Goal: Information Seeking & Learning: Find specific page/section

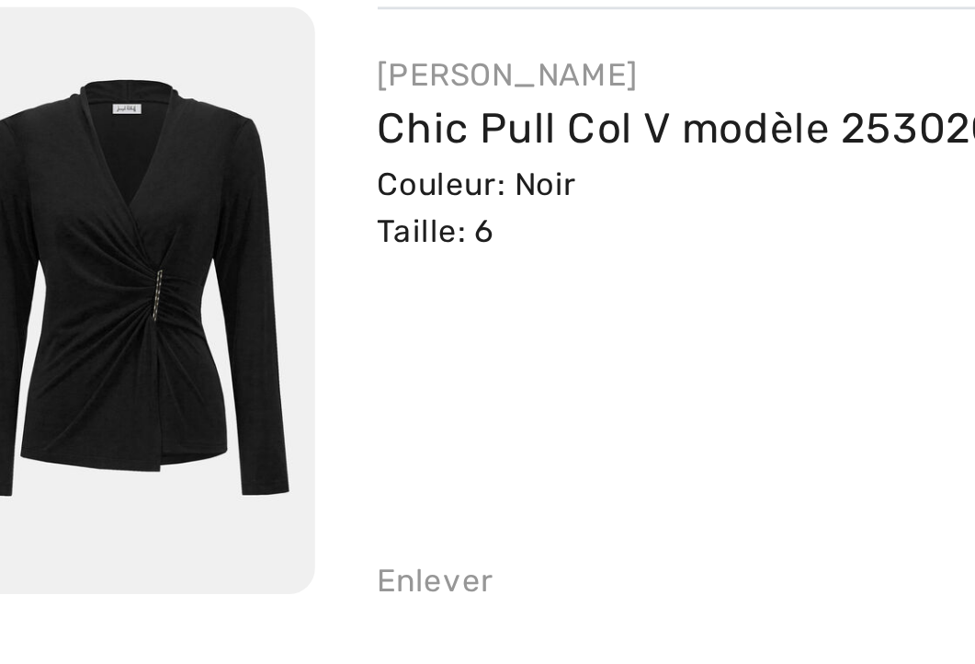
scroll to position [646, 0]
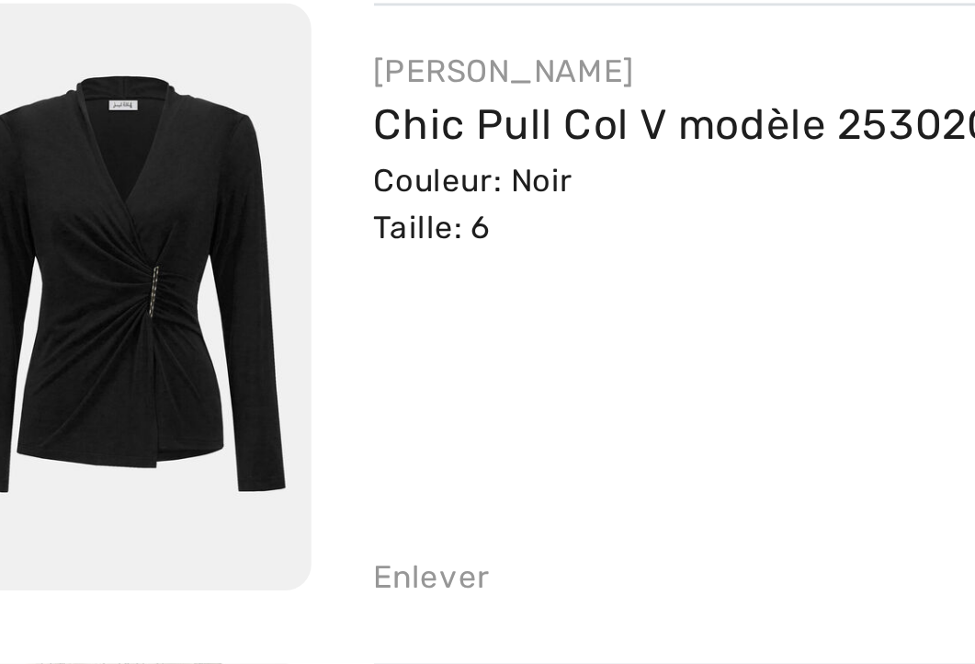
click at [193, 353] on link "Chic Pull Col V modèle 253020" at bounding box center [280, 360] width 219 height 17
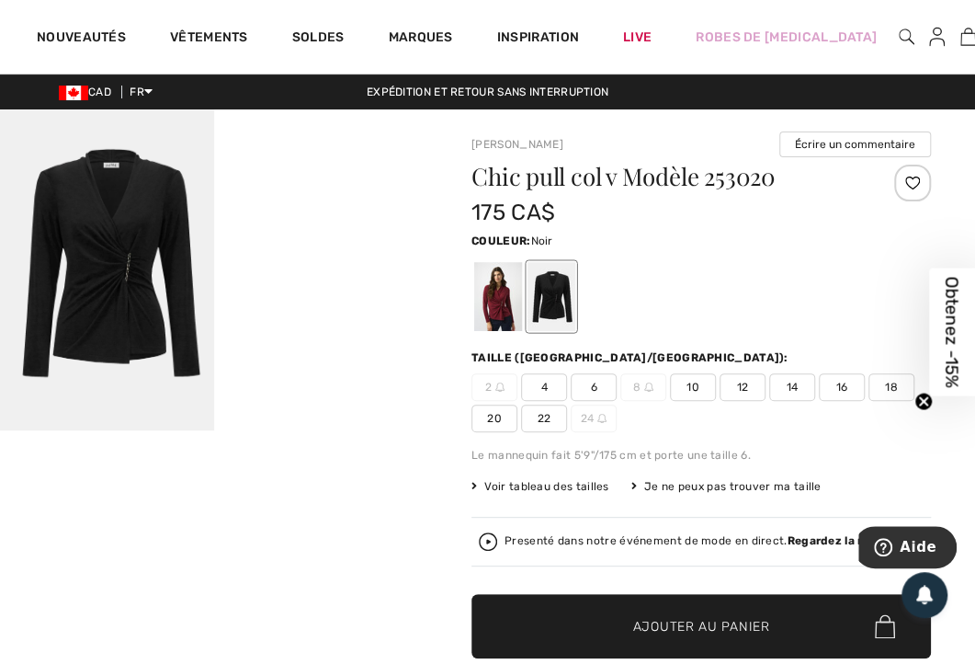
click at [503, 303] on div at bounding box center [498, 296] width 48 height 69
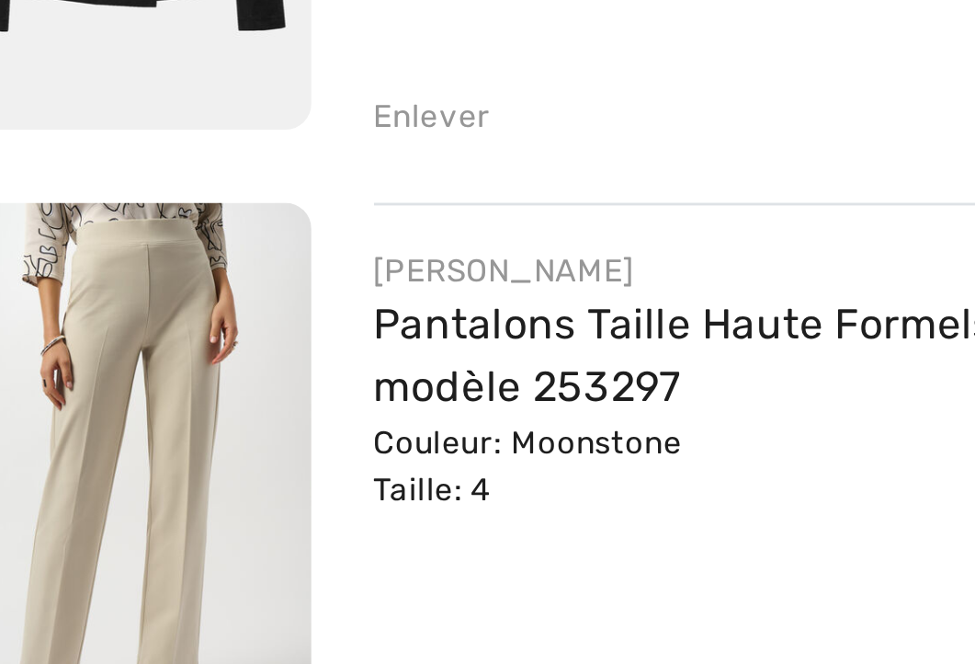
scroll to position [811, 0]
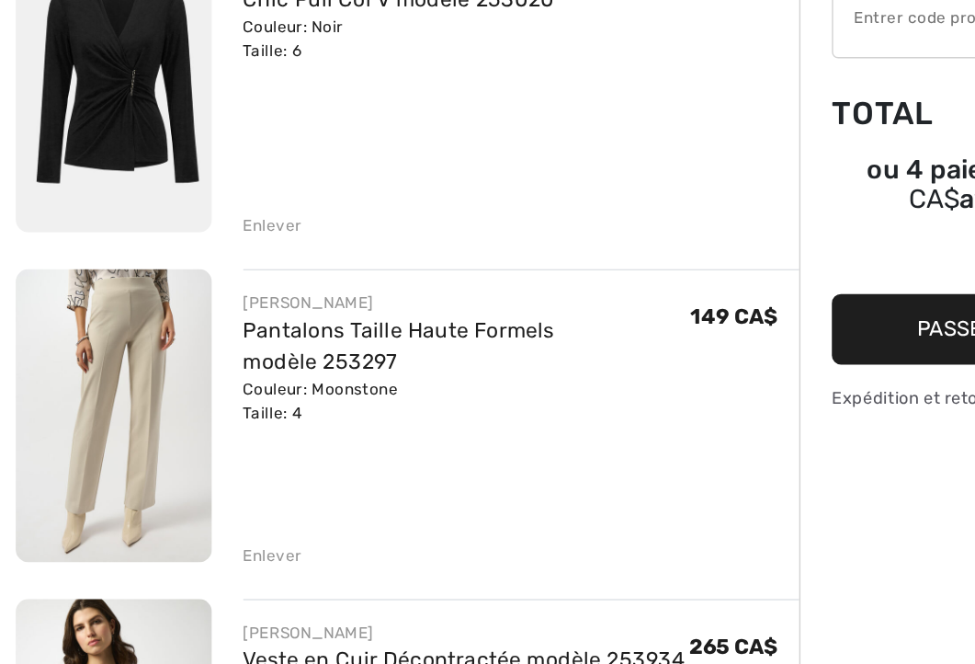
click at [267, 420] on link "Pantalons Taille Haute Formels modèle 253297" at bounding box center [280, 440] width 219 height 40
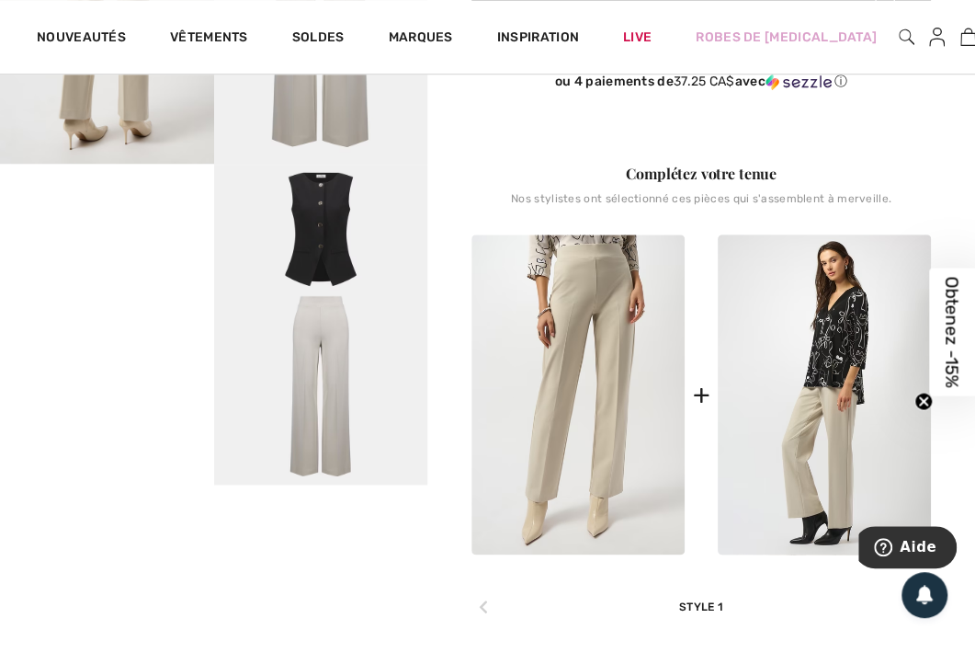
scroll to position [589, 0]
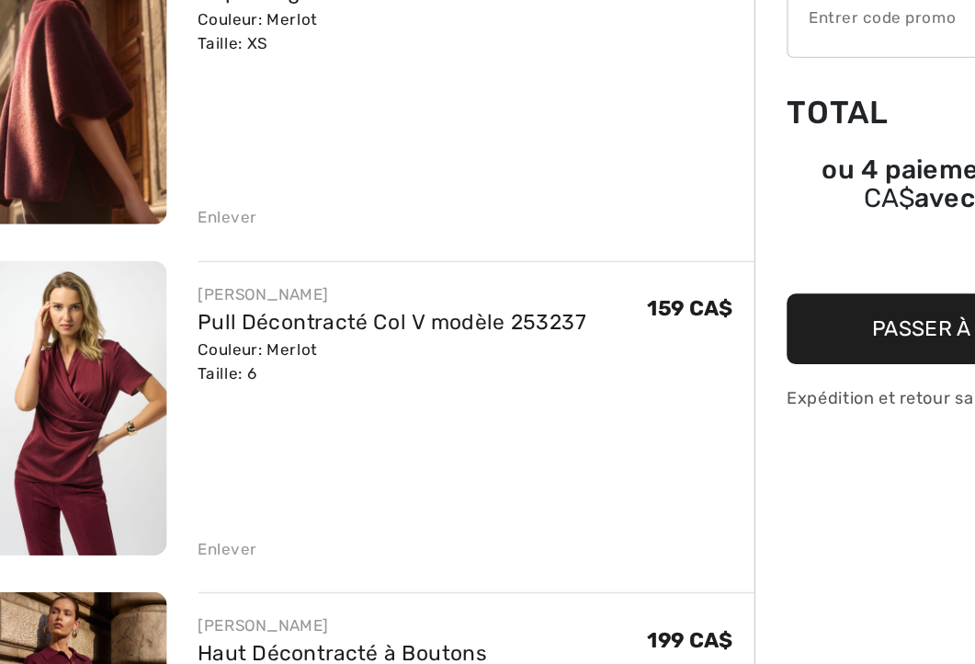
scroll to position [1523, 0]
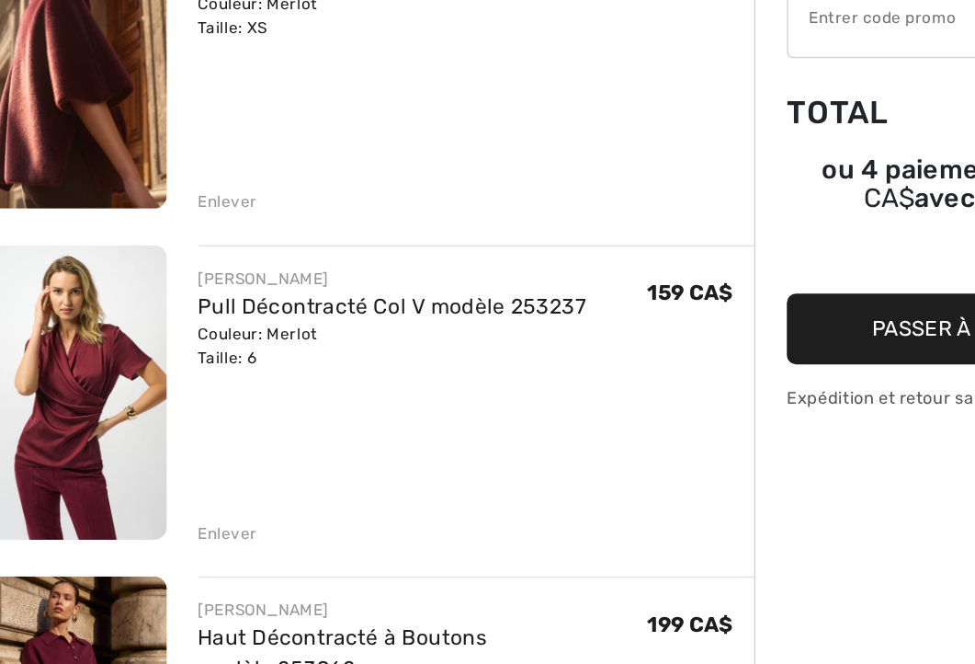
click at [195, 418] on link "Pull Décontracté Col V modèle 253237" at bounding box center [307, 411] width 273 height 17
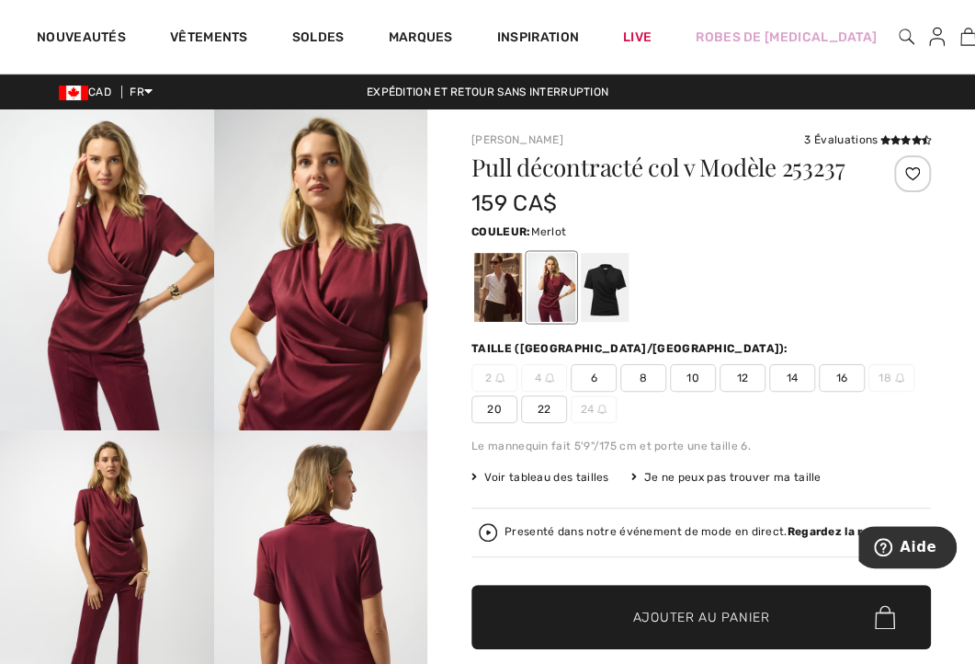
click at [93, 423] on img at bounding box center [107, 269] width 214 height 321
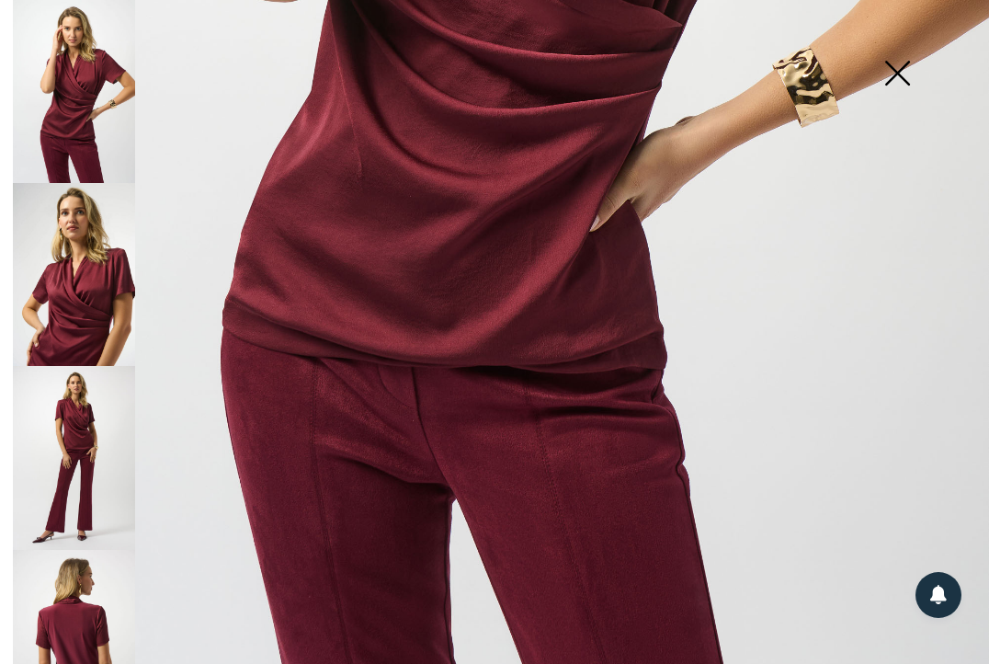
scroll to position [797, 0]
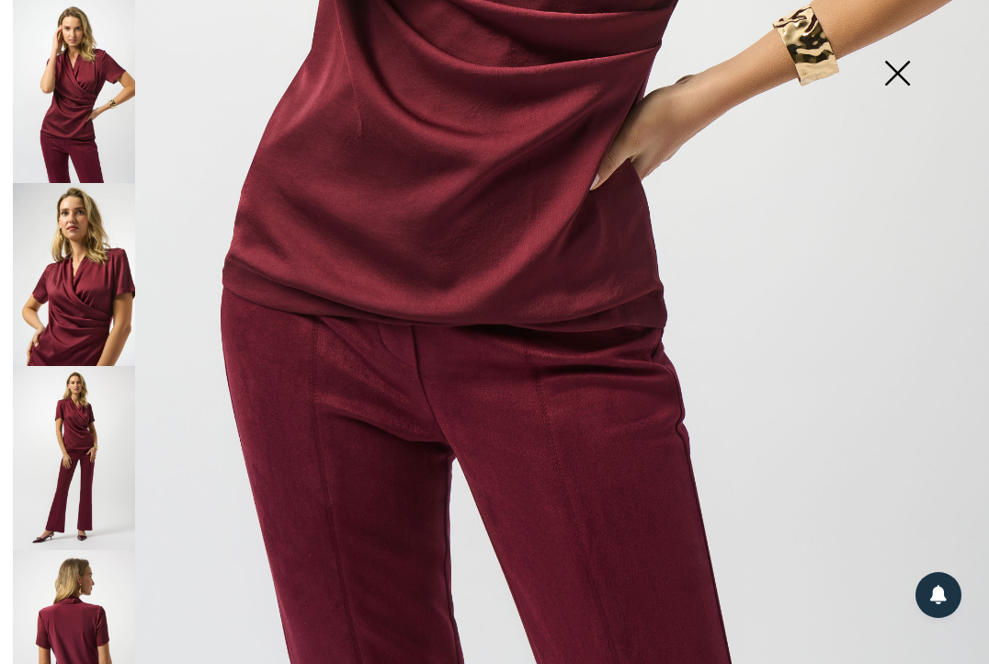
click at [115, 247] on img at bounding box center [74, 274] width 122 height 183
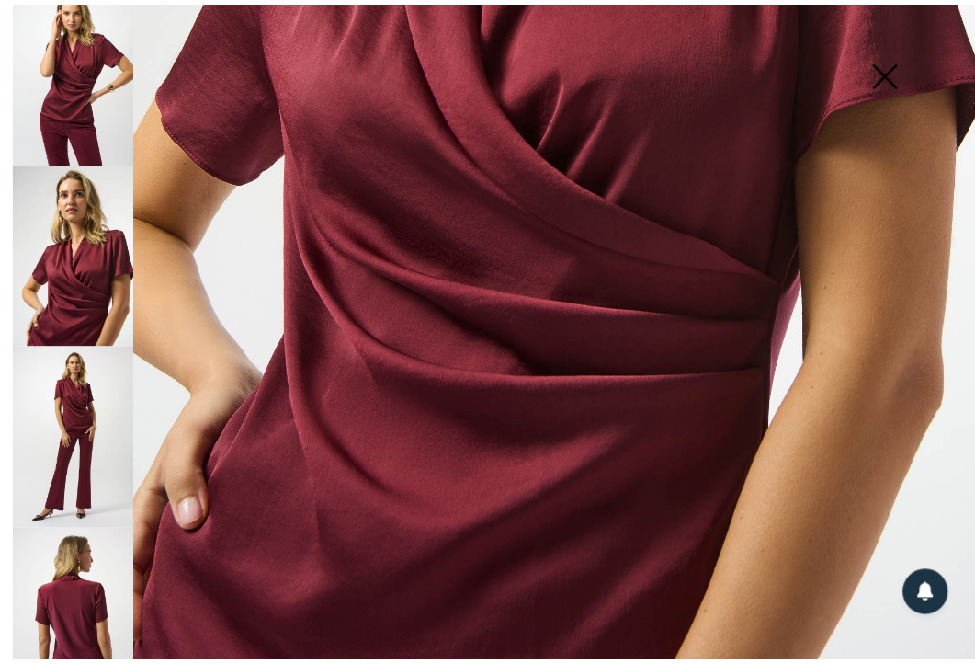
scroll to position [23, 0]
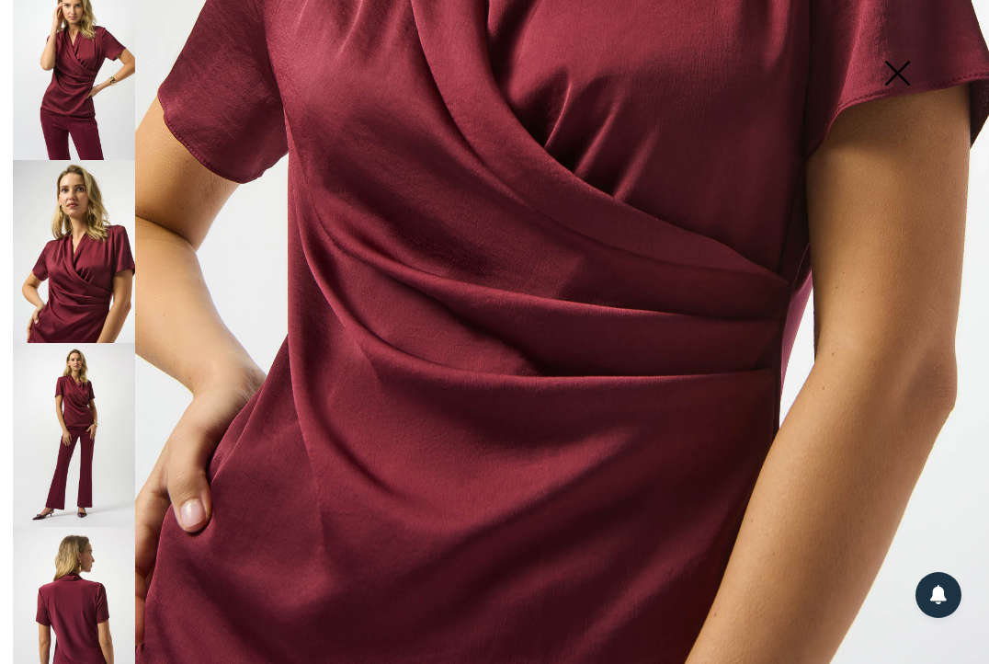
click at [85, 386] on img at bounding box center [74, 434] width 122 height 183
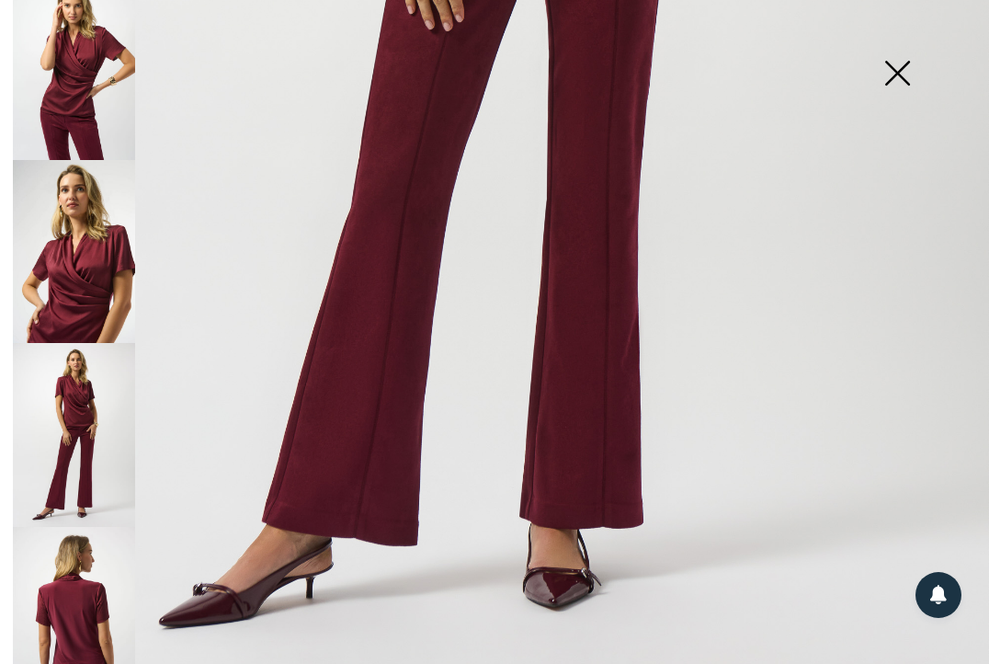
click at [894, 68] on img at bounding box center [897, 75] width 92 height 95
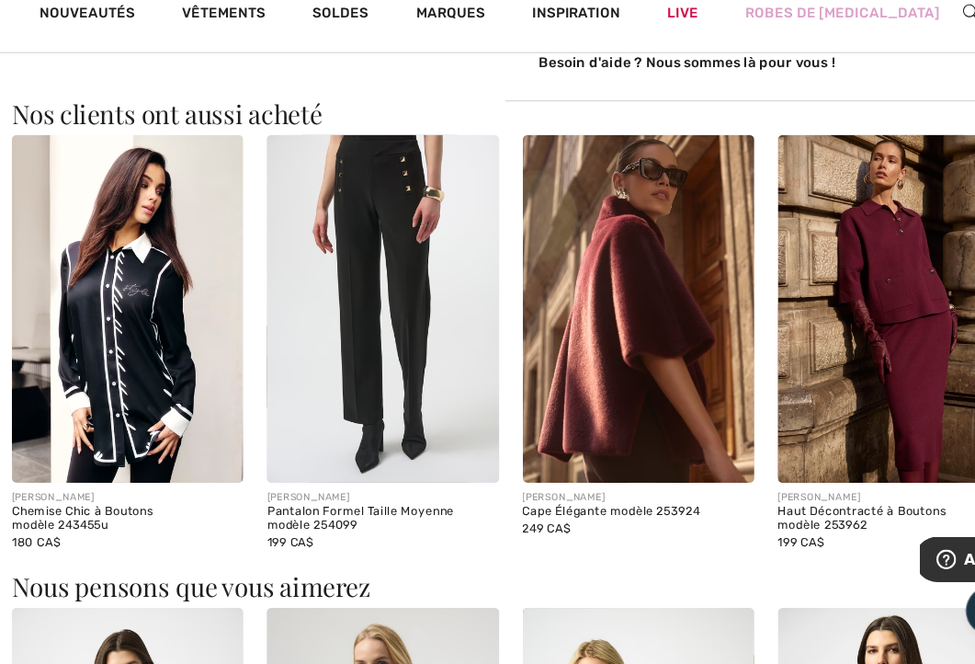
scroll to position [1657, 0]
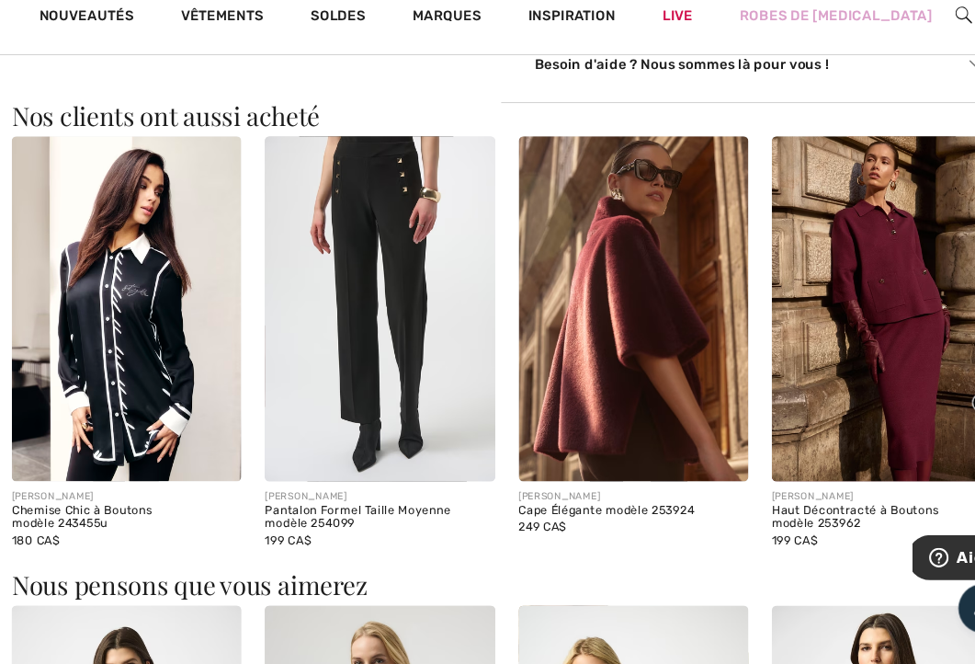
click at [841, 200] on img at bounding box center [834, 313] width 216 height 324
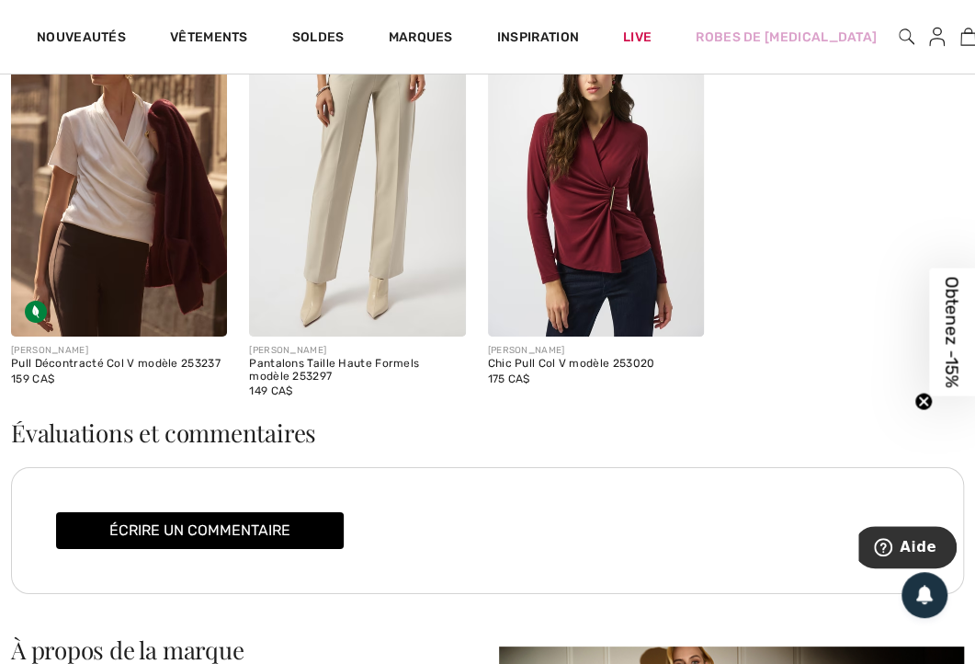
scroll to position [2663, 0]
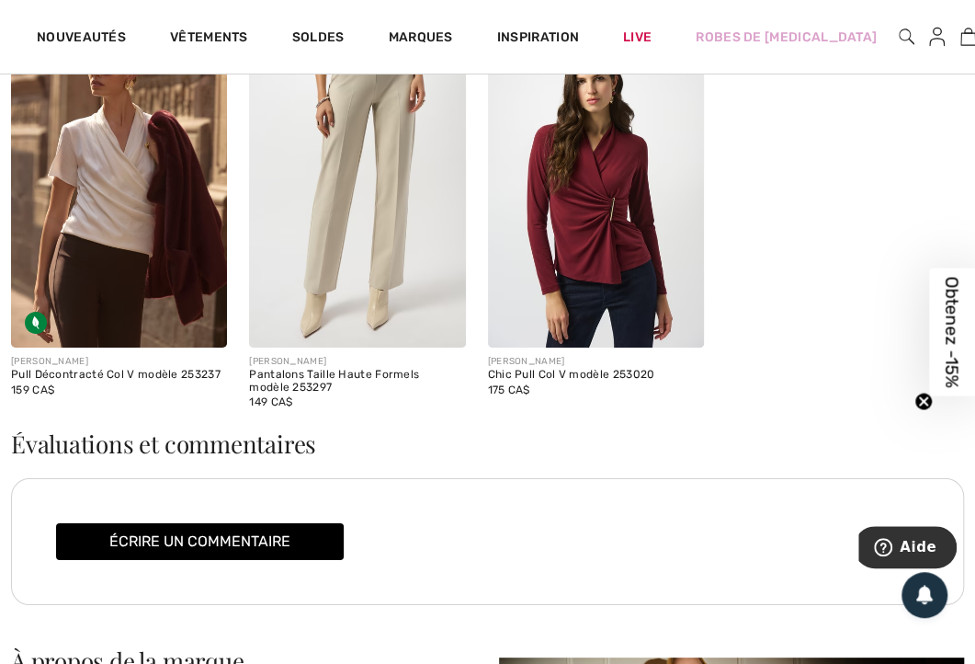
click at [960, 40] on link "10" at bounding box center [968, 37] width 16 height 22
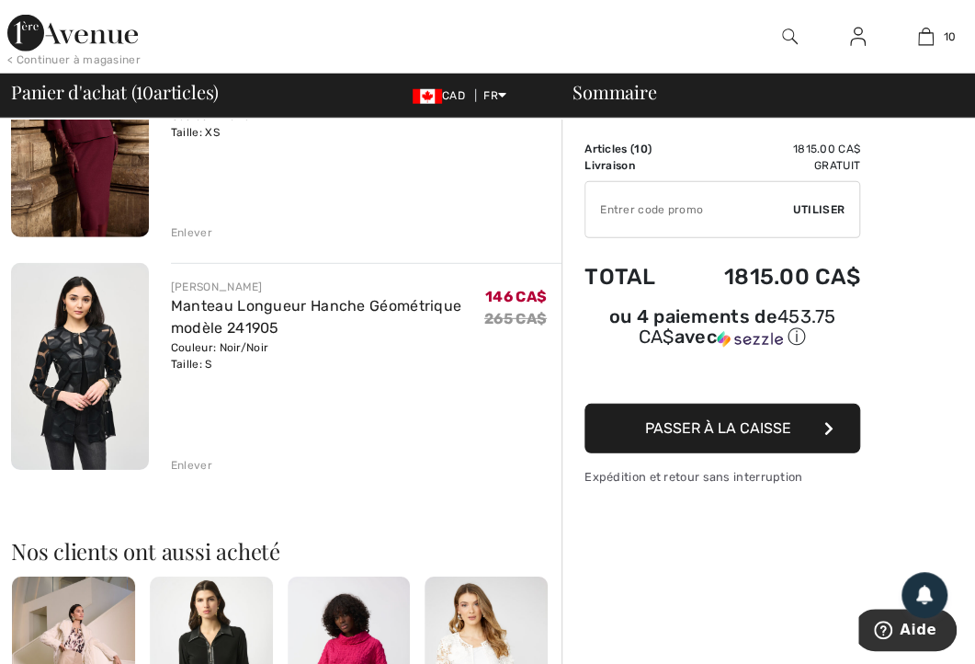
scroll to position [2112, 0]
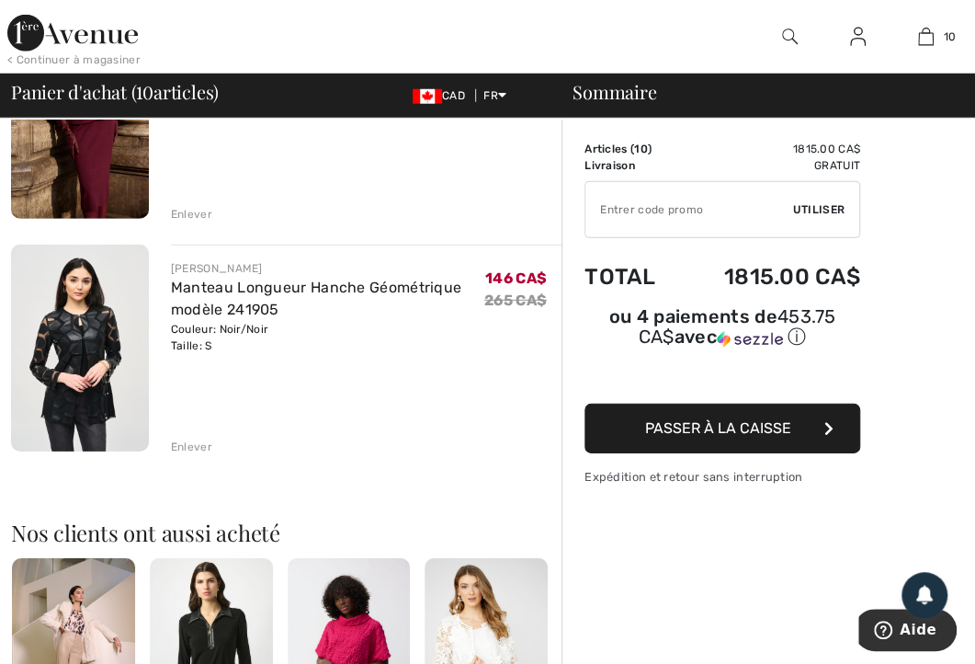
click at [788, 38] on img at bounding box center [790, 37] width 16 height 22
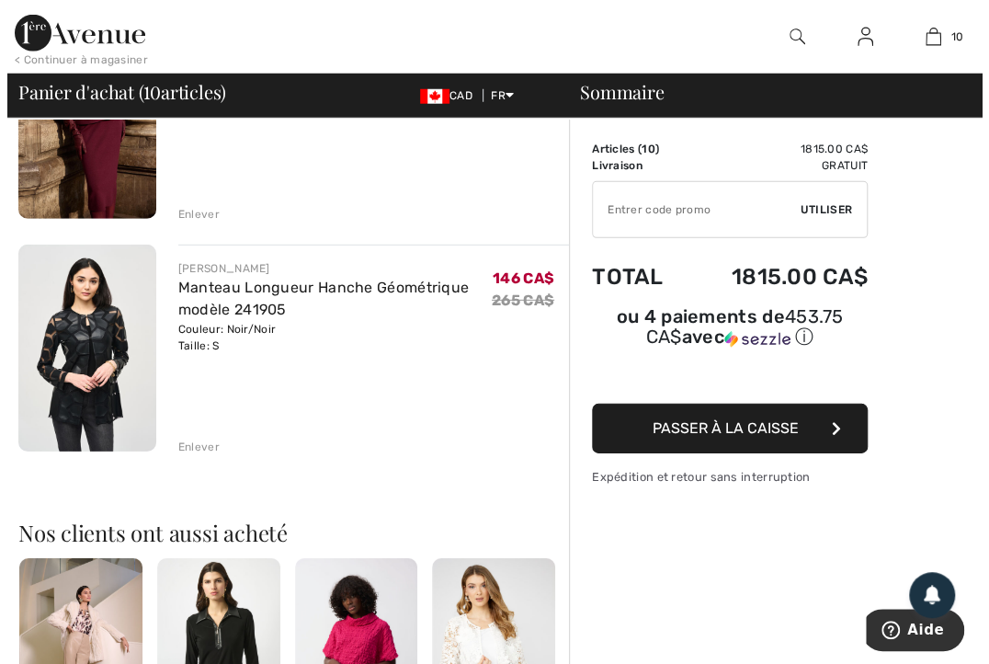
scroll to position [2154, 0]
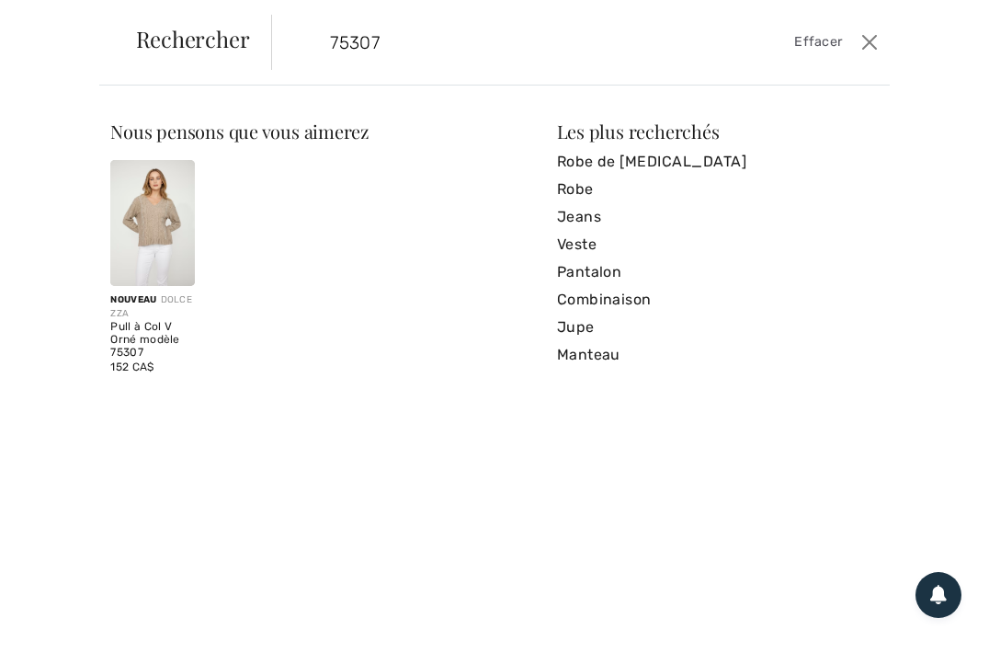
type input "75307"
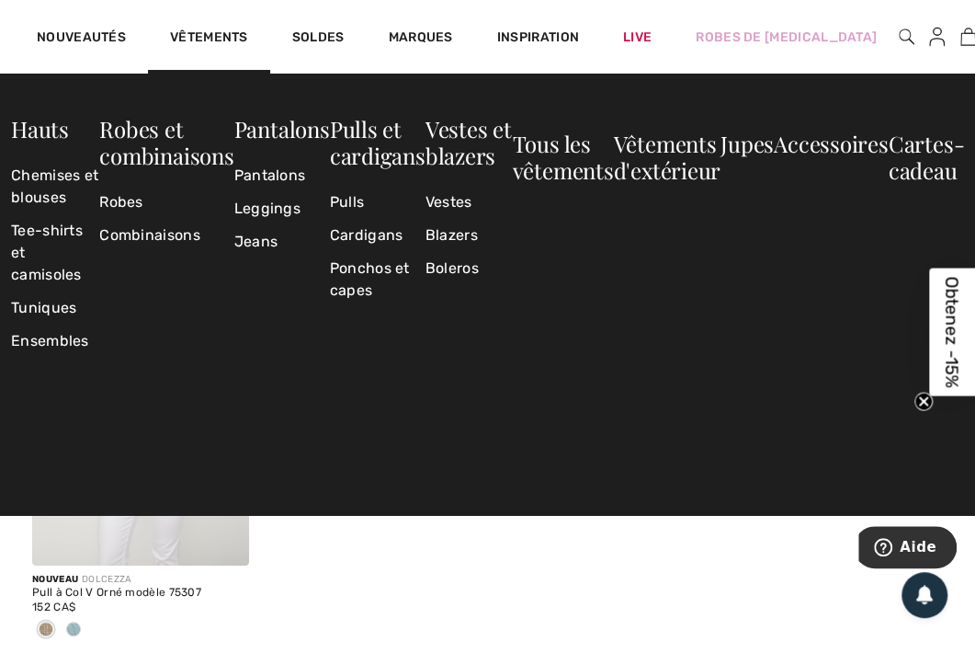
click at [219, 533] on img at bounding box center [221, 537] width 17 height 17
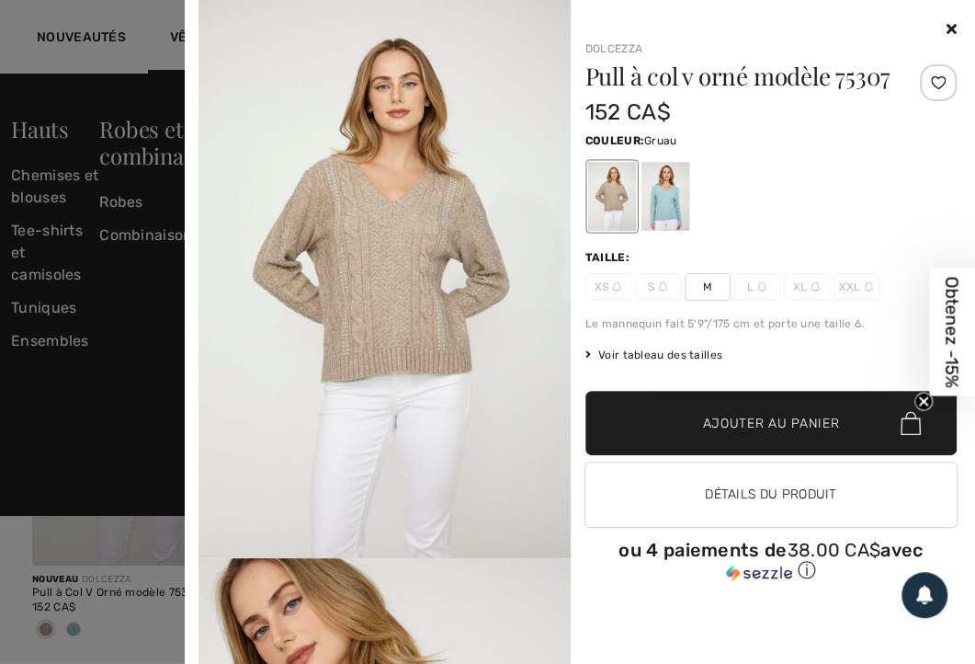
click at [684, 197] on div at bounding box center [665, 196] width 48 height 69
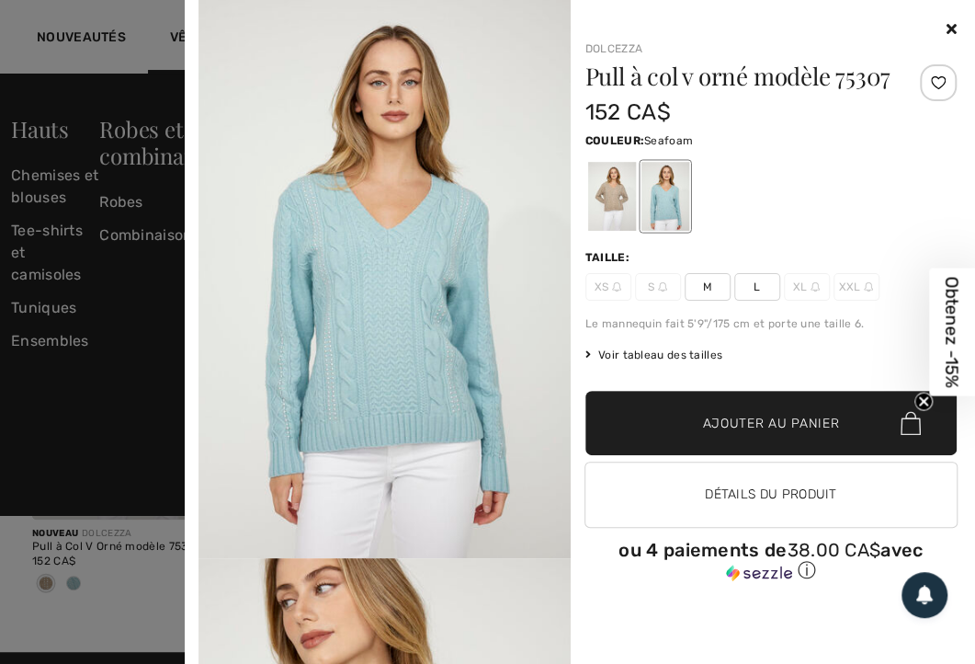
scroll to position [47, 0]
click at [771, 485] on button "Détails du produit" at bounding box center [771, 494] width 372 height 64
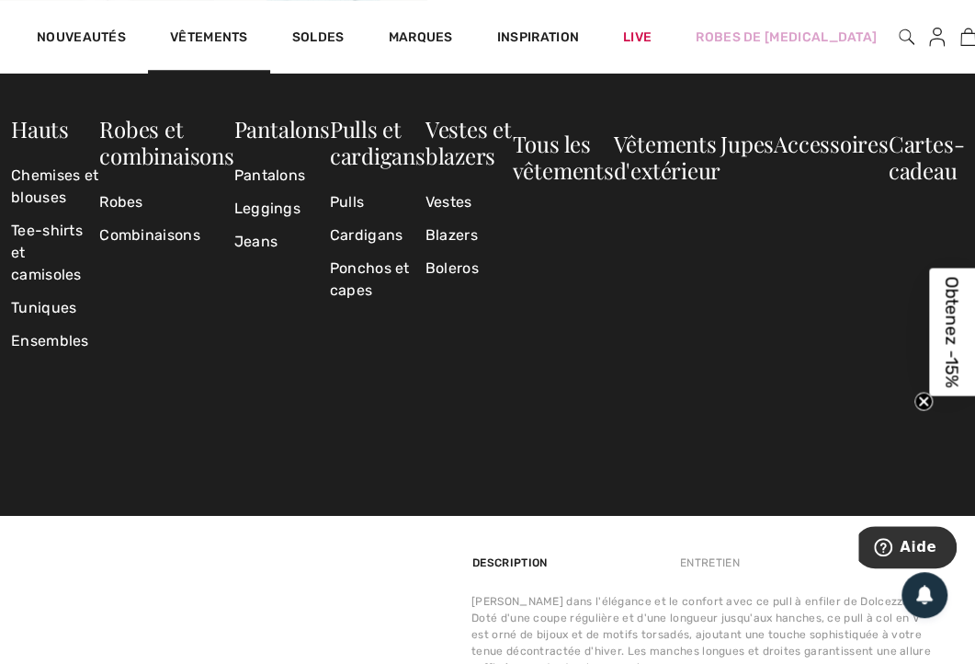
scroll to position [615, 0]
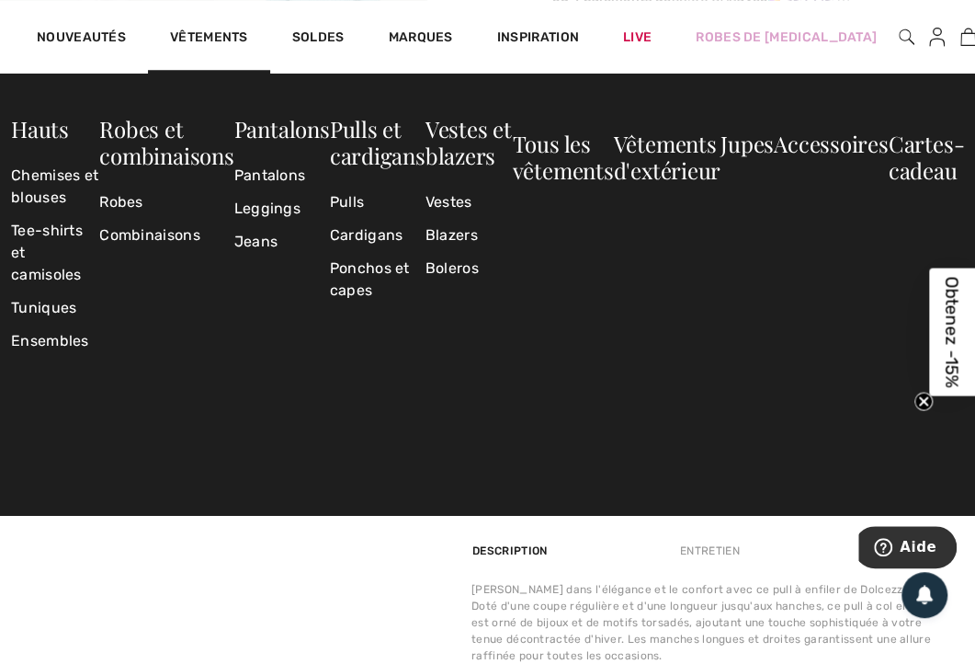
click at [323, 40] on link "Soldes" at bounding box center [318, 38] width 52 height 19
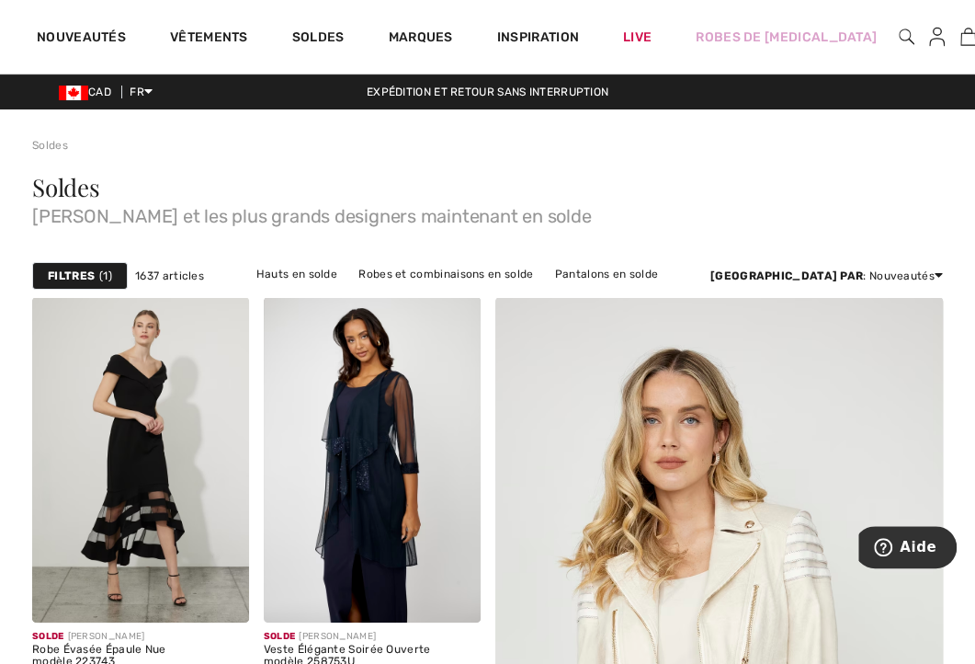
click at [899, 40] on div at bounding box center [907, 37] width 16 height 74
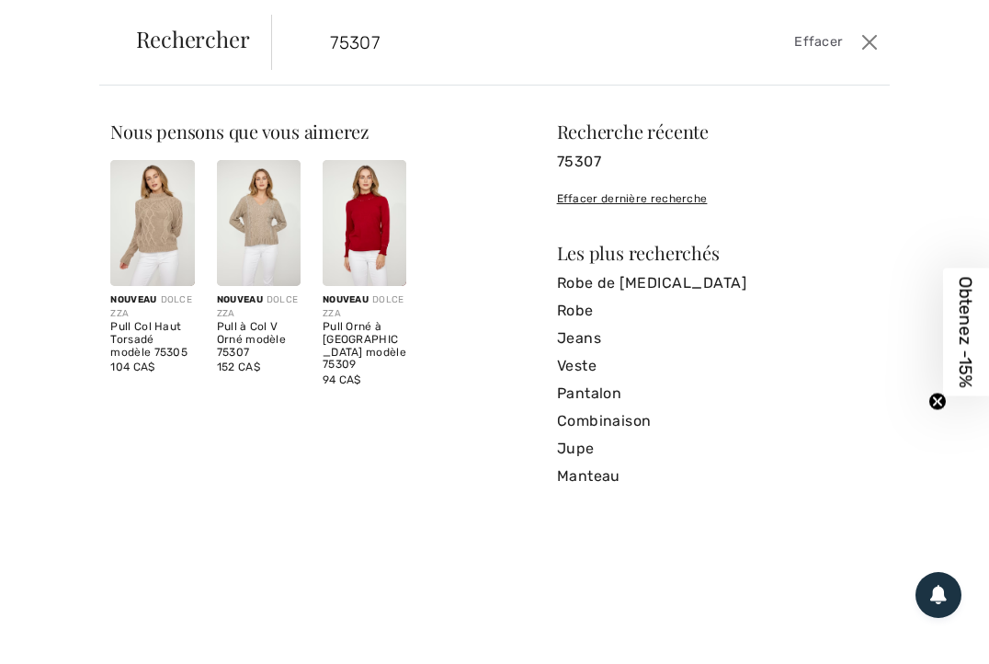
type input "75307"
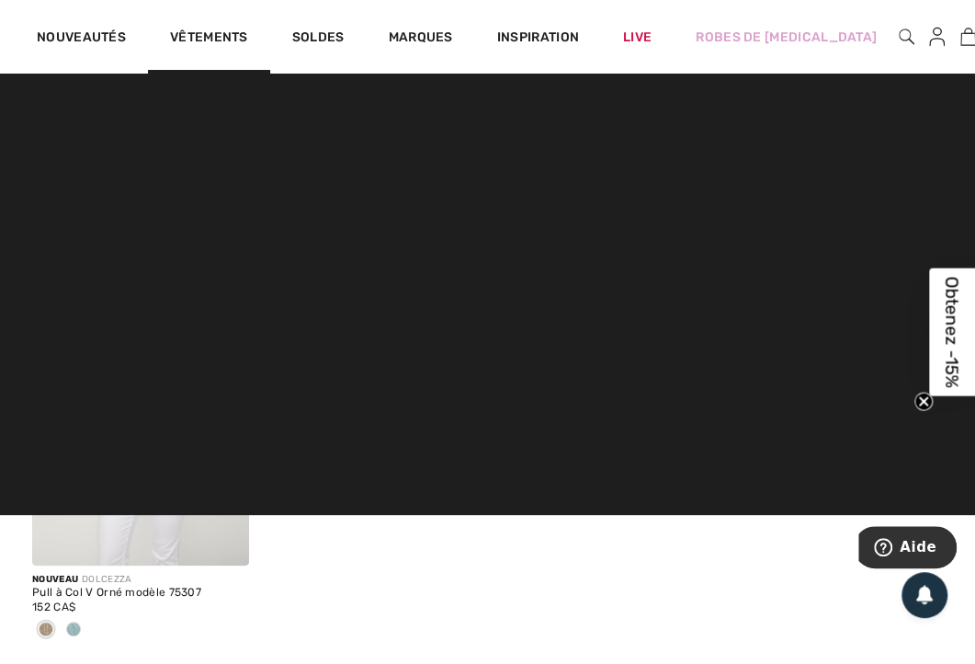
click at [662, 575] on div "Nouveau DOLCEZZA Pull à Col V Orné modèle 75307 152 CA$" at bounding box center [487, 447] width 911 height 414
click at [473, 573] on div "Nouveau DOLCEZZA Pull à Col V Orné modèle 75307 152 CA$" at bounding box center [487, 447] width 911 height 414
click at [204, 538] on span at bounding box center [221, 537] width 37 height 37
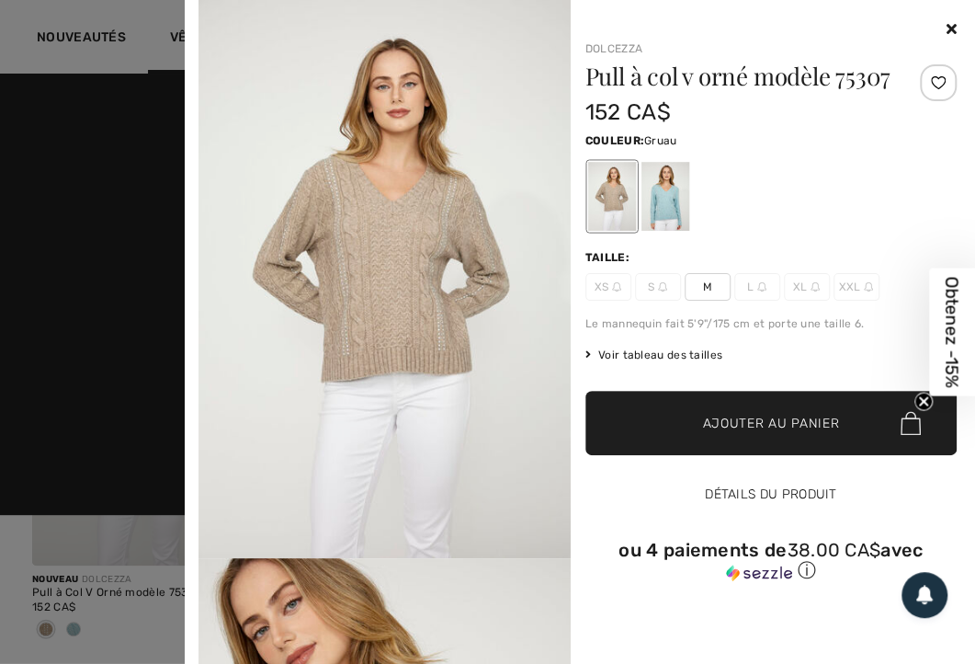
click at [776, 497] on button "Détails du produit" at bounding box center [771, 494] width 372 height 64
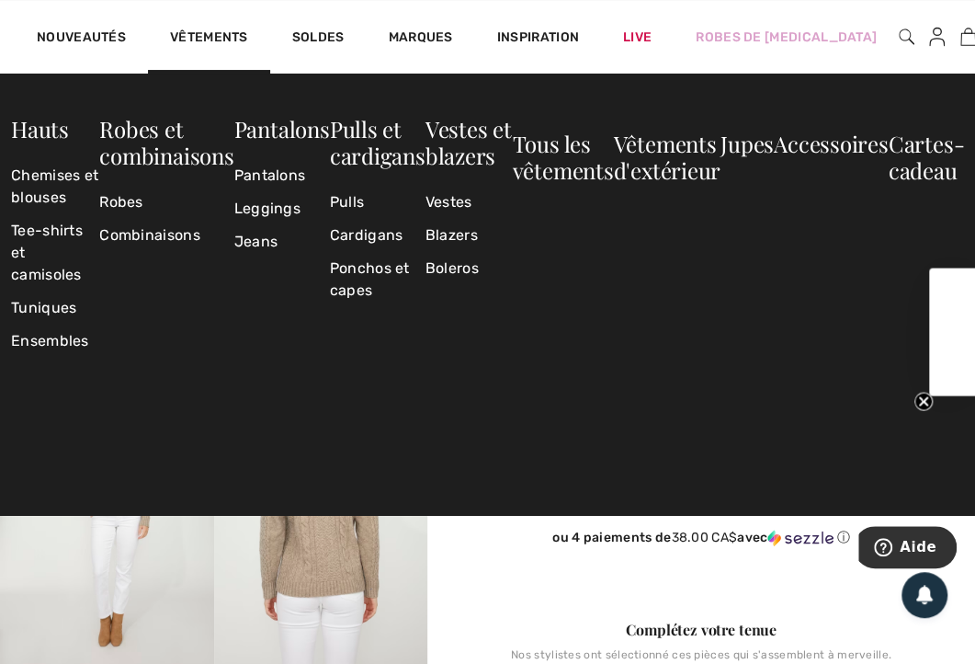
scroll to position [2, 0]
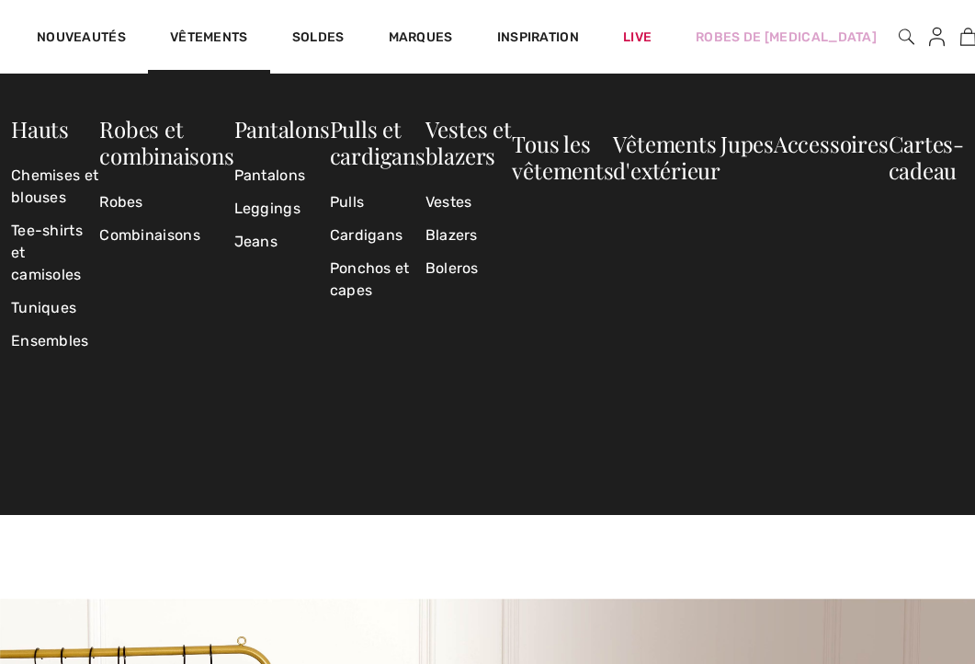
click at [899, 55] on div at bounding box center [907, 37] width 16 height 74
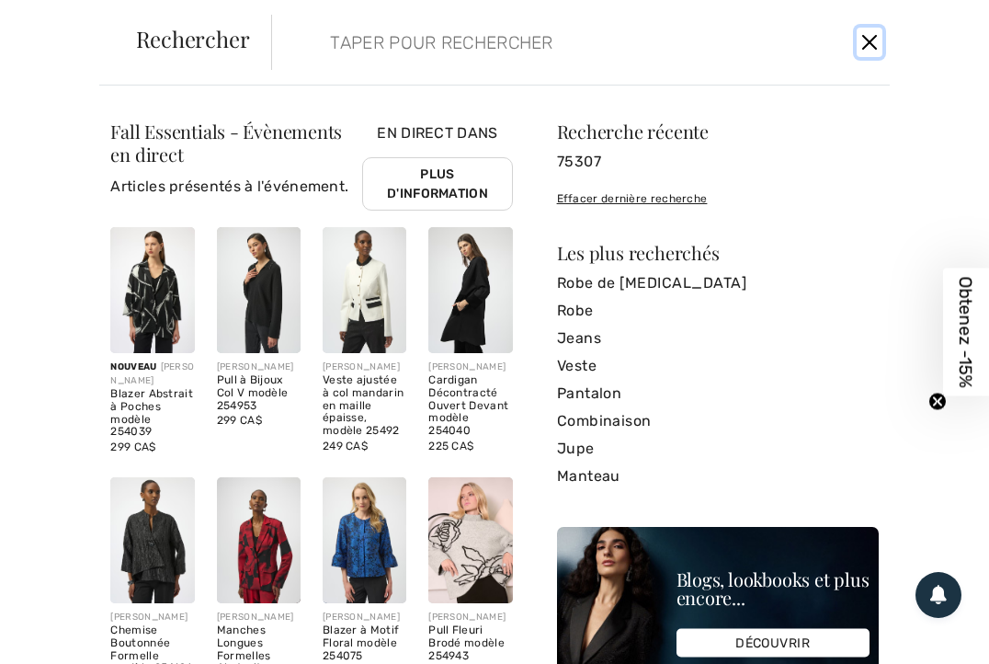
click at [866, 44] on button "Ferme" at bounding box center [870, 42] width 26 height 29
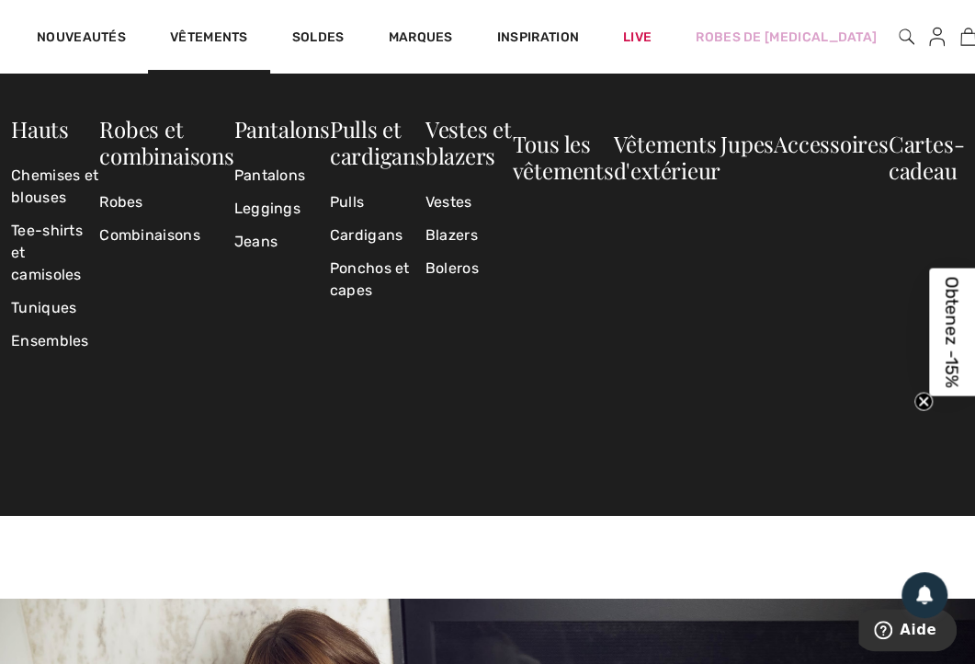
click at [428, 37] on link "Marques" at bounding box center [421, 38] width 64 height 19
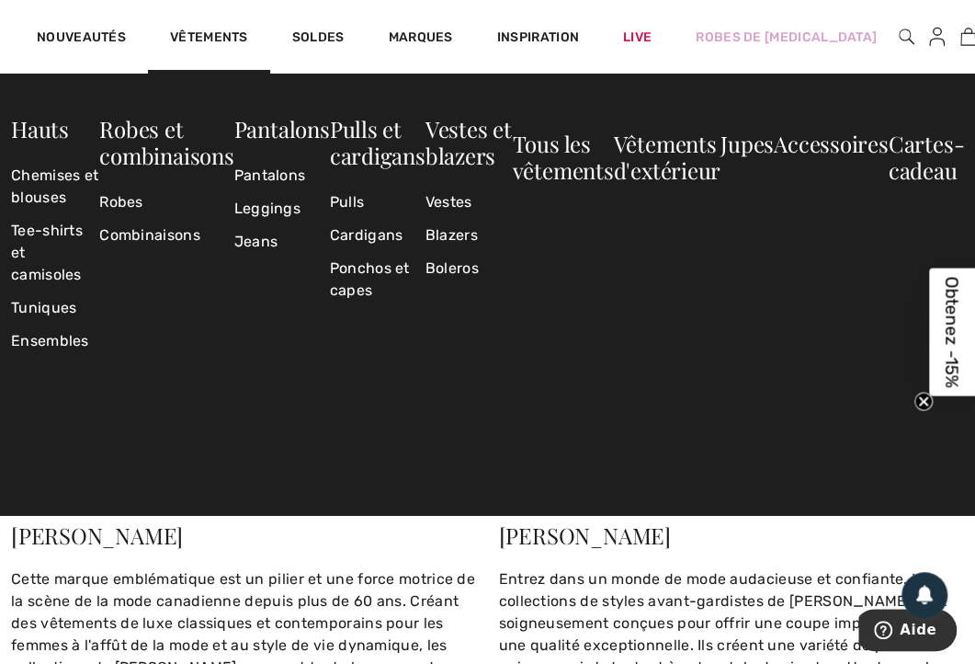
click at [960, 43] on link "10" at bounding box center [968, 37] width 16 height 22
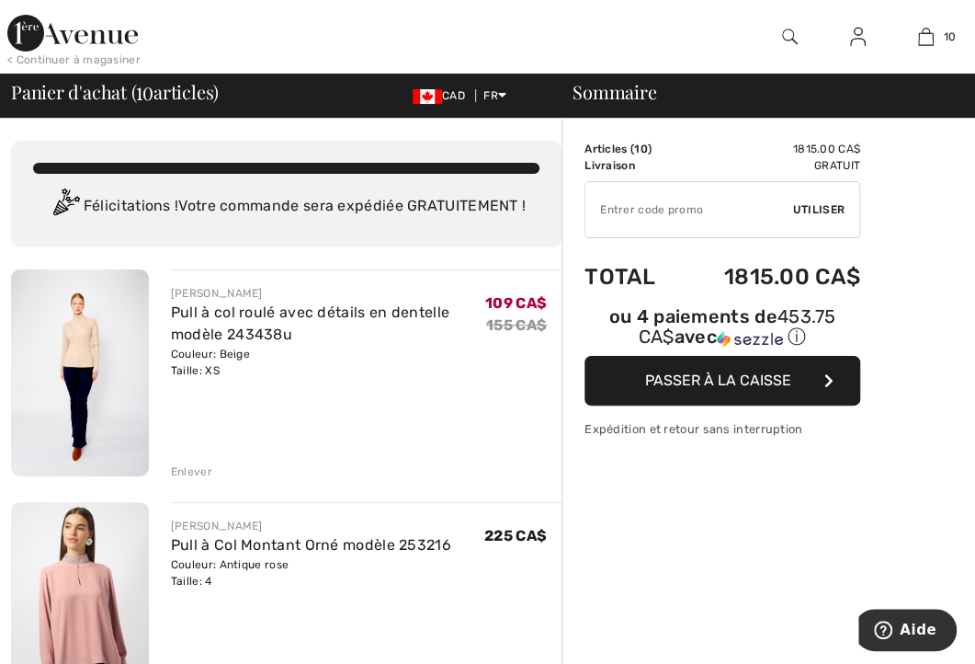
click at [794, 35] on img at bounding box center [790, 37] width 16 height 22
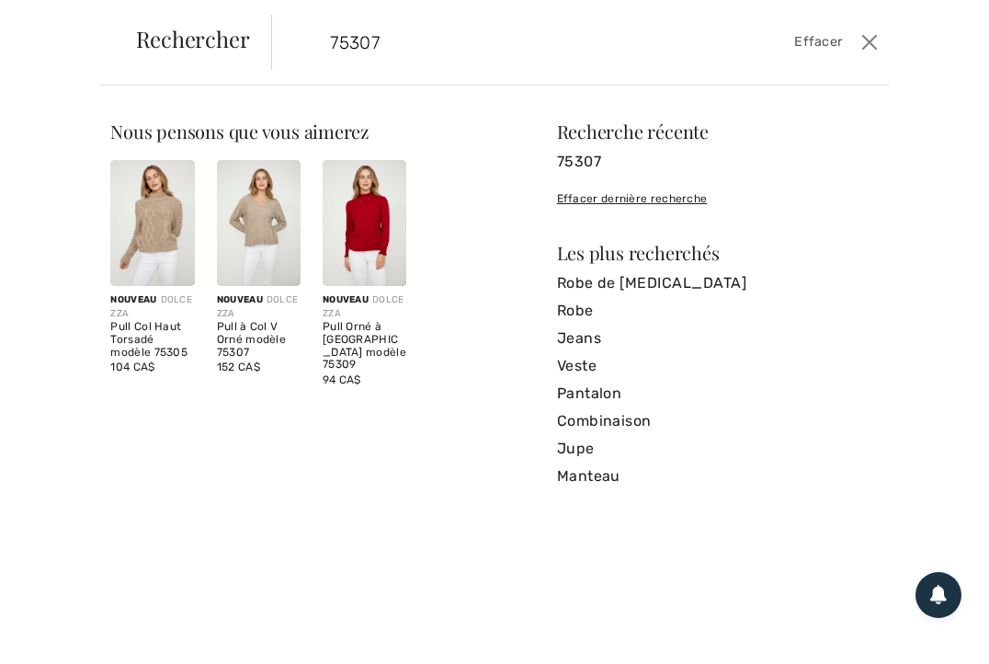
type input "75307"
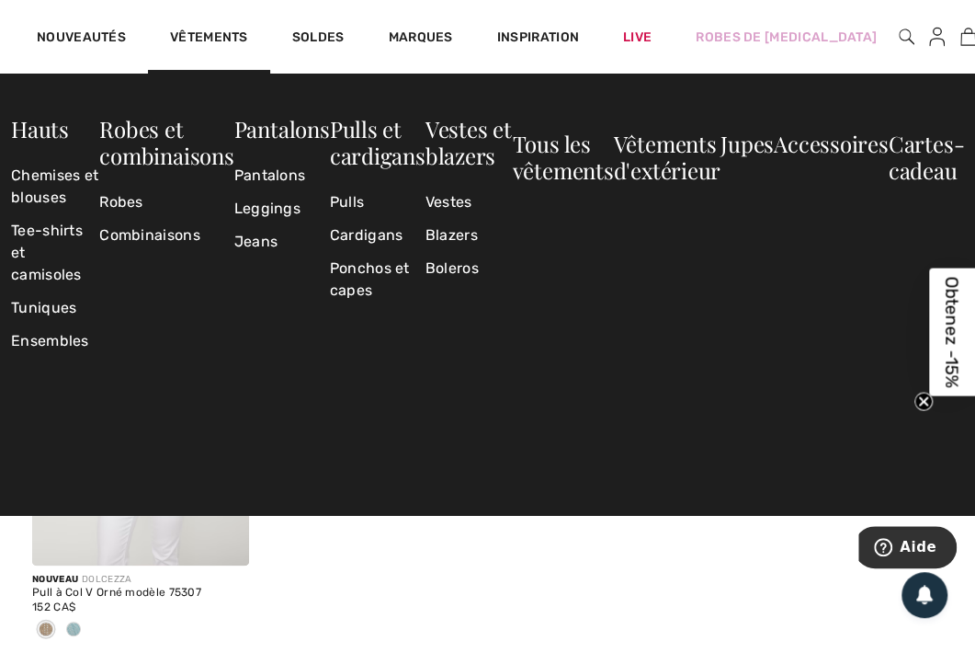
click at [211, 530] on span at bounding box center [221, 537] width 37 height 37
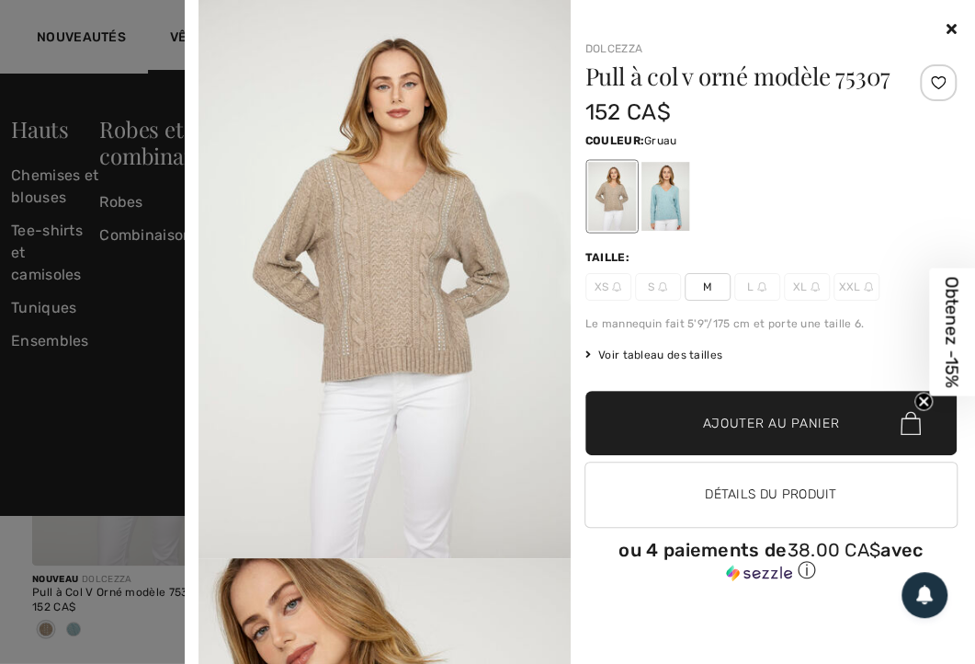
click at [678, 197] on div at bounding box center [665, 196] width 48 height 69
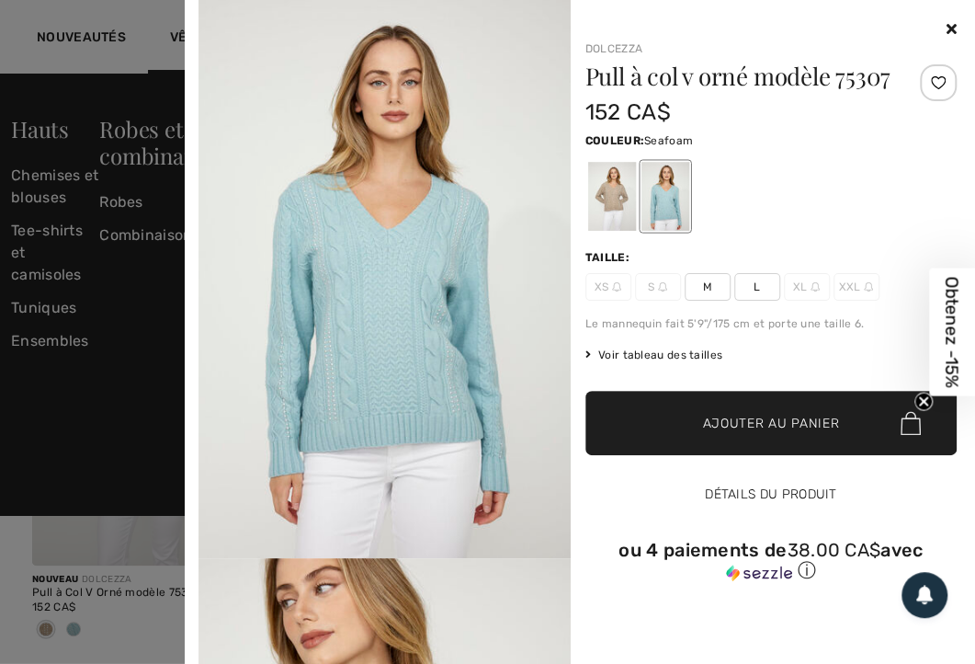
click at [833, 489] on button "Détails du produit" at bounding box center [771, 494] width 372 height 64
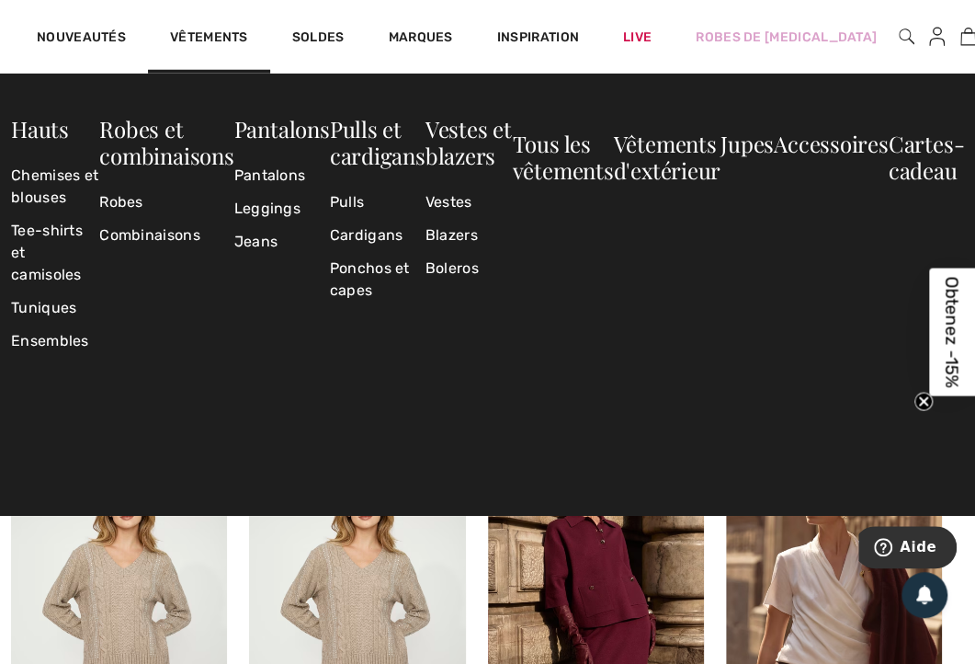
scroll to position [2079, 0]
click at [899, 55] on div at bounding box center [907, 37] width 16 height 74
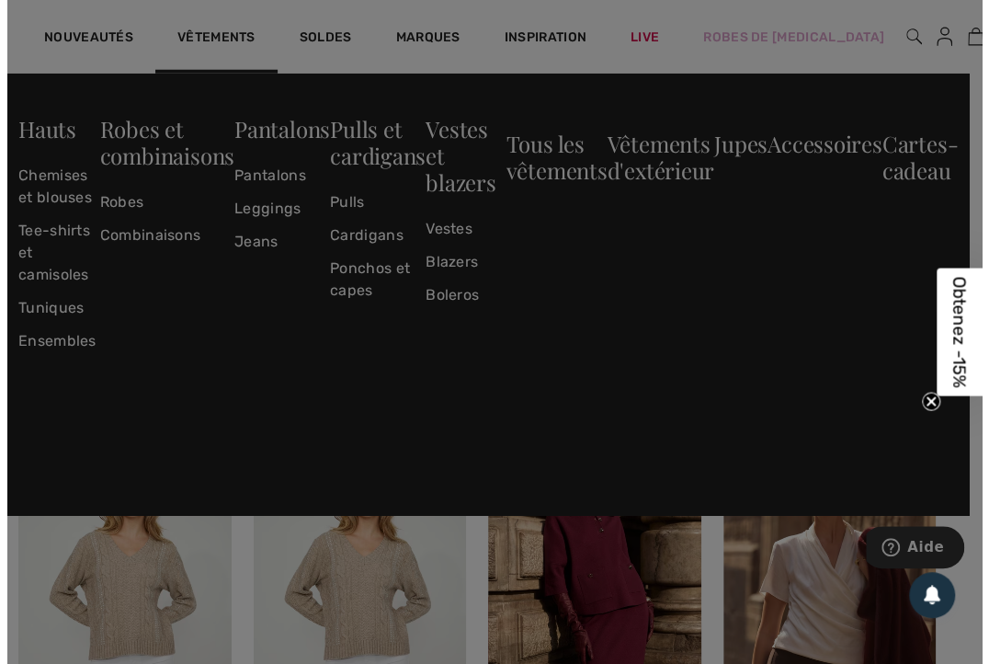
scroll to position [2084, 0]
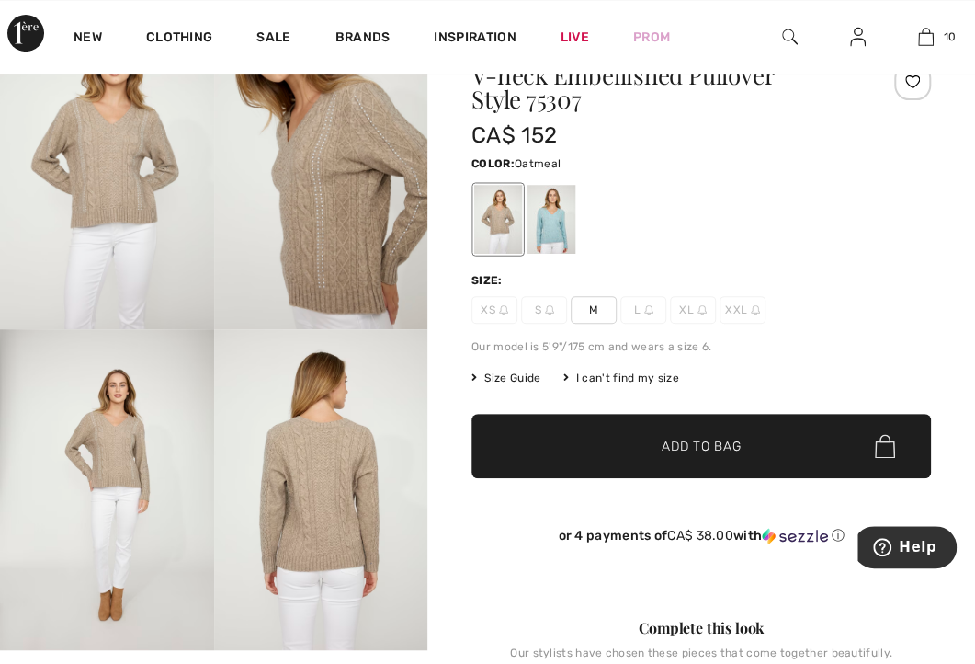
click at [561, 214] on div at bounding box center [552, 219] width 48 height 69
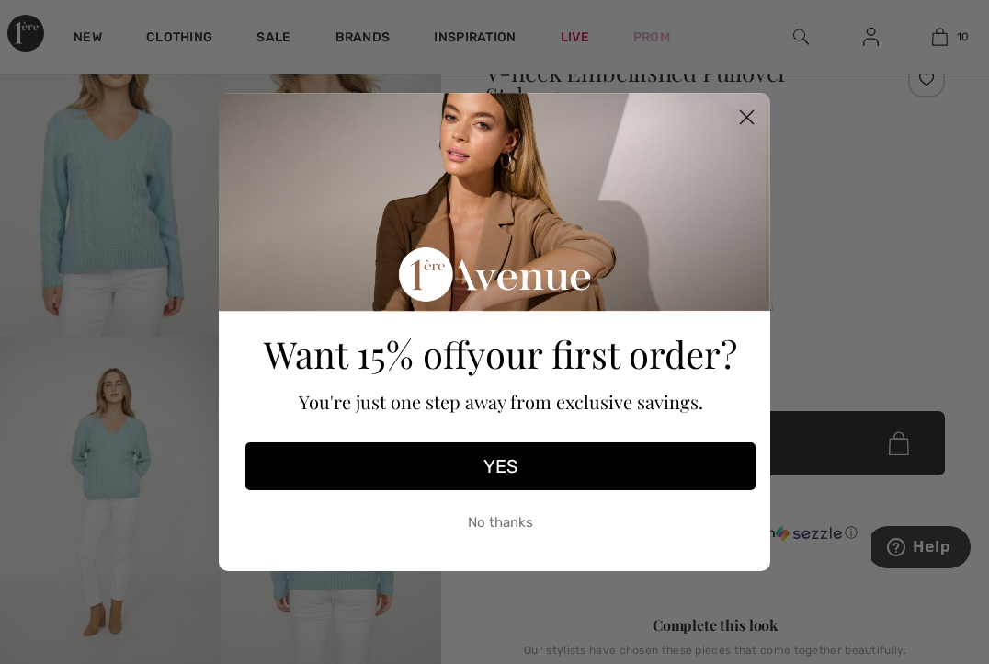
click at [746, 118] on icon "Close dialog" at bounding box center [747, 117] width 13 height 13
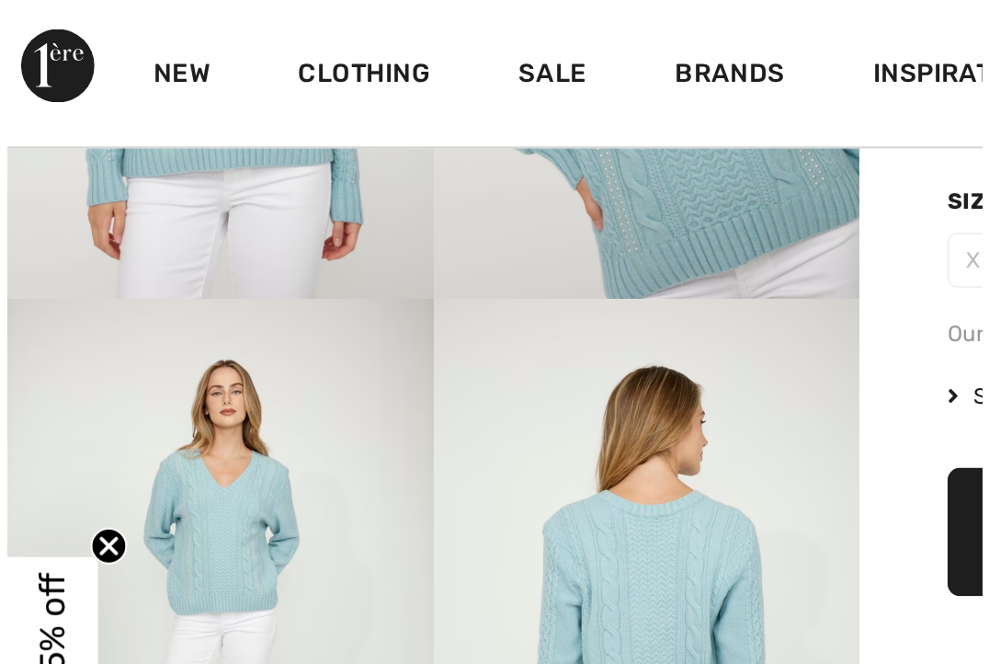
scroll to position [229, 0]
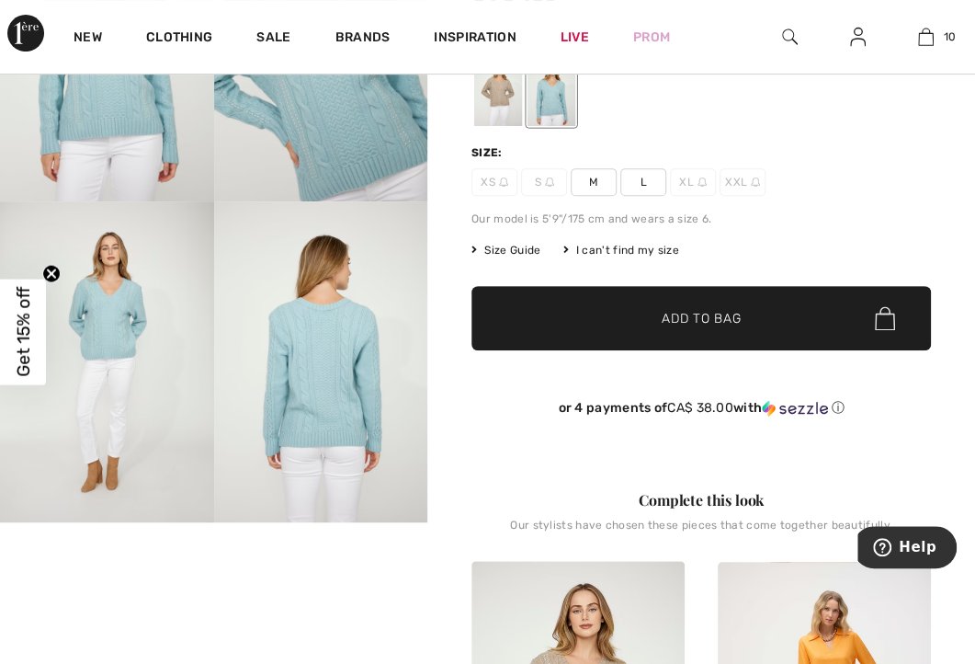
click at [790, 35] on img at bounding box center [790, 37] width 16 height 22
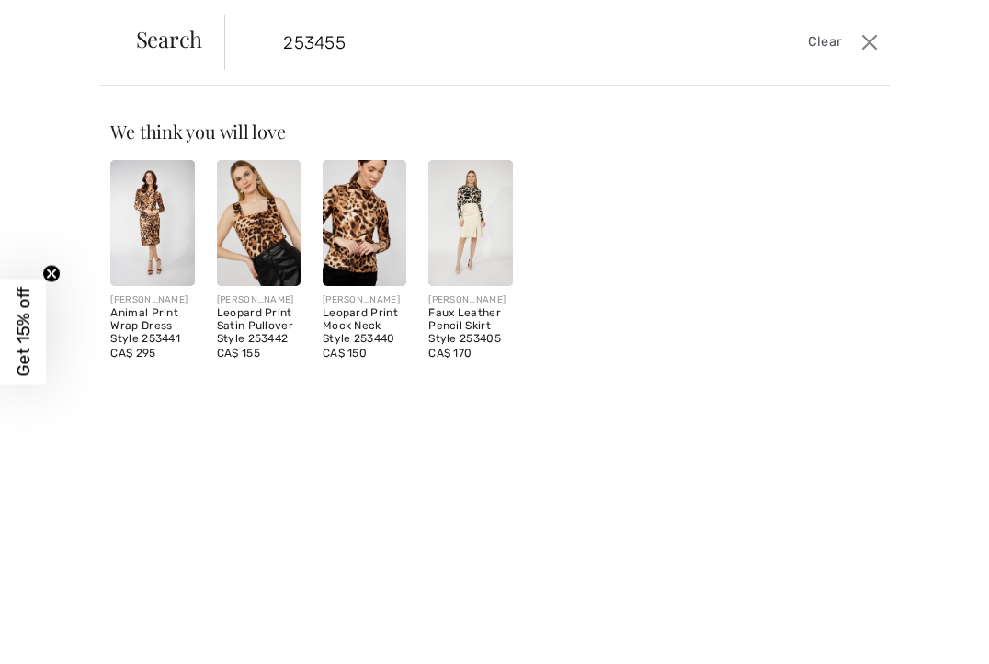
type input "253455"
